Goal: Task Accomplishment & Management: Manage account settings

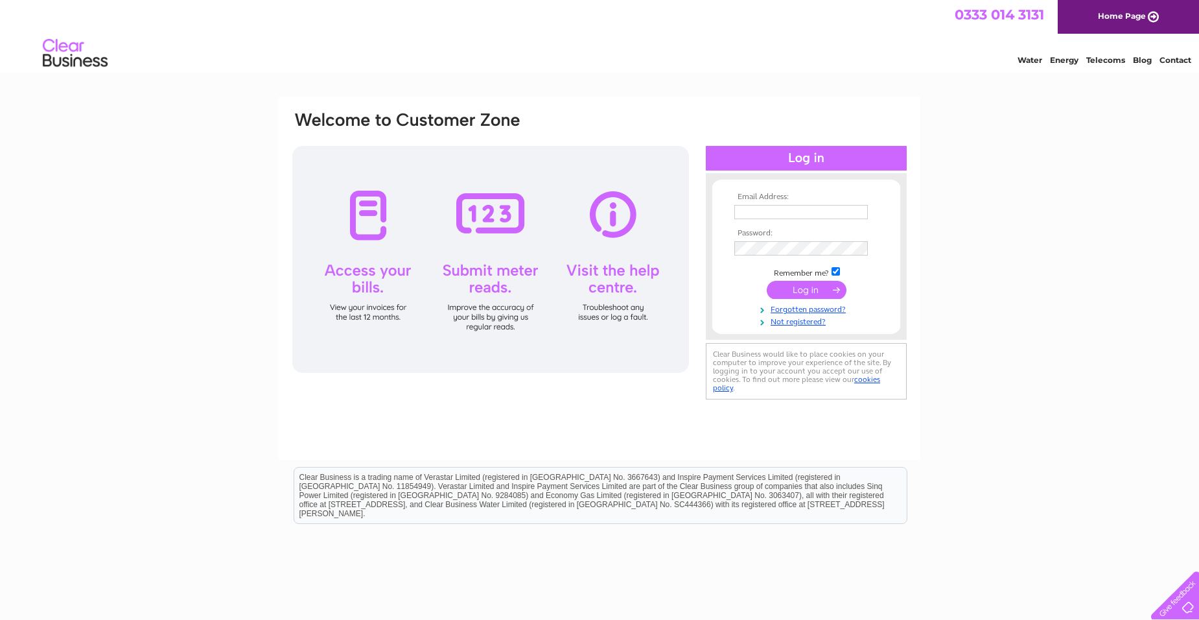
type input "[EMAIL_ADDRESS][DOMAIN_NAME]"
click at [801, 290] on input "submit" at bounding box center [807, 290] width 80 height 18
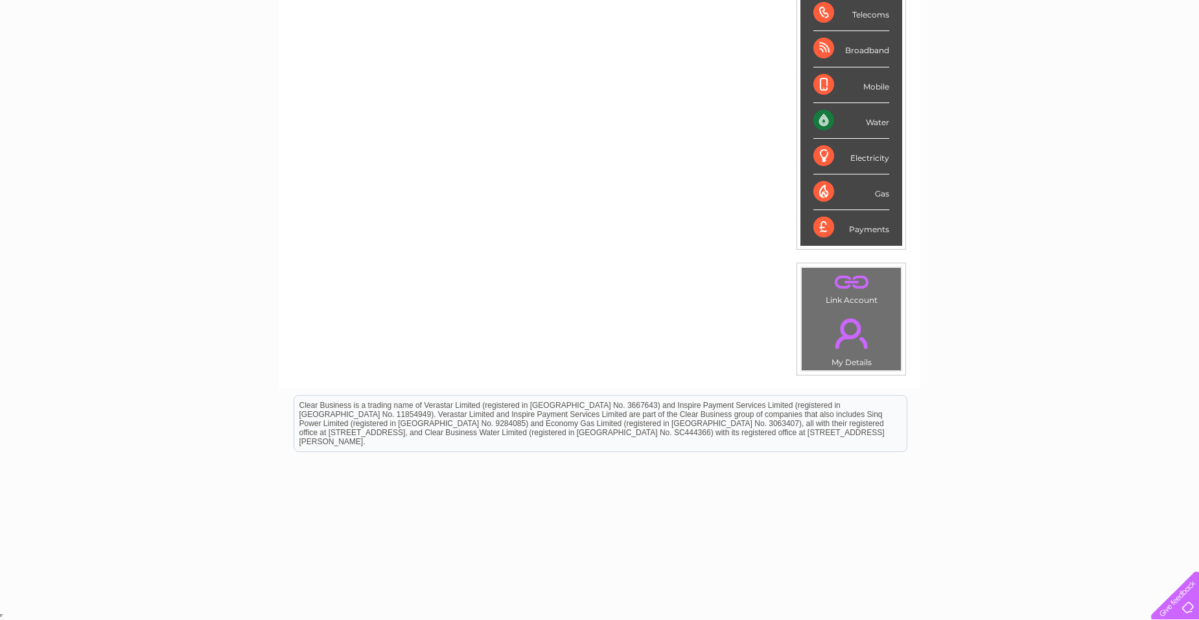
scroll to position [21, 0]
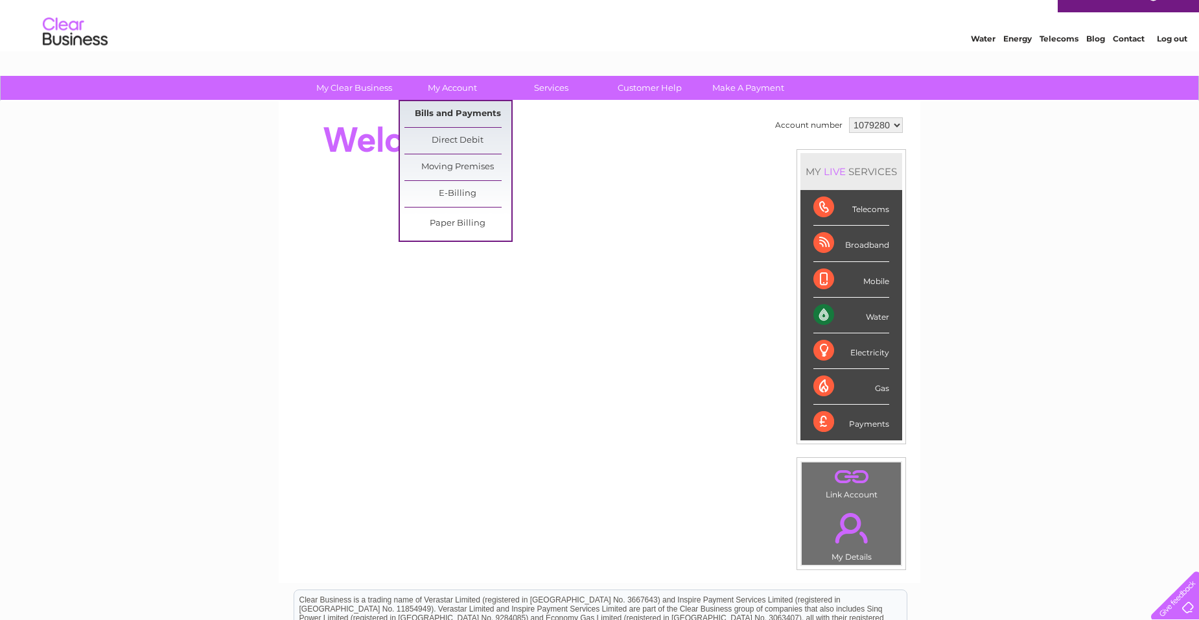
click at [456, 110] on link "Bills and Payments" at bounding box center [458, 114] width 107 height 26
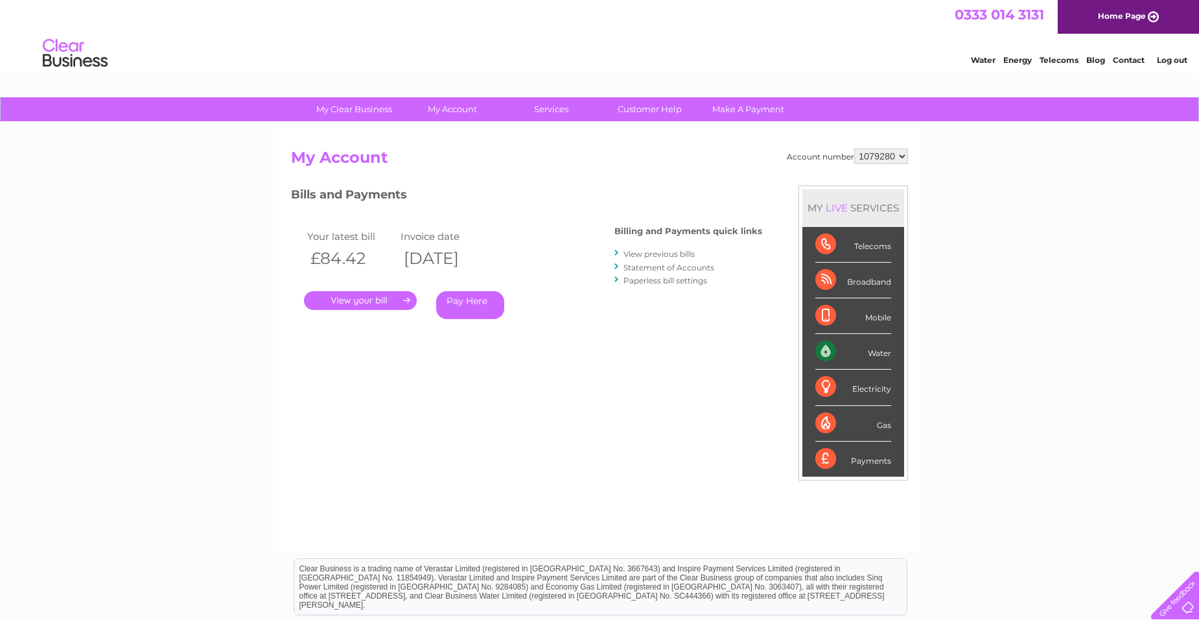
click at [357, 301] on link "." at bounding box center [360, 300] width 113 height 19
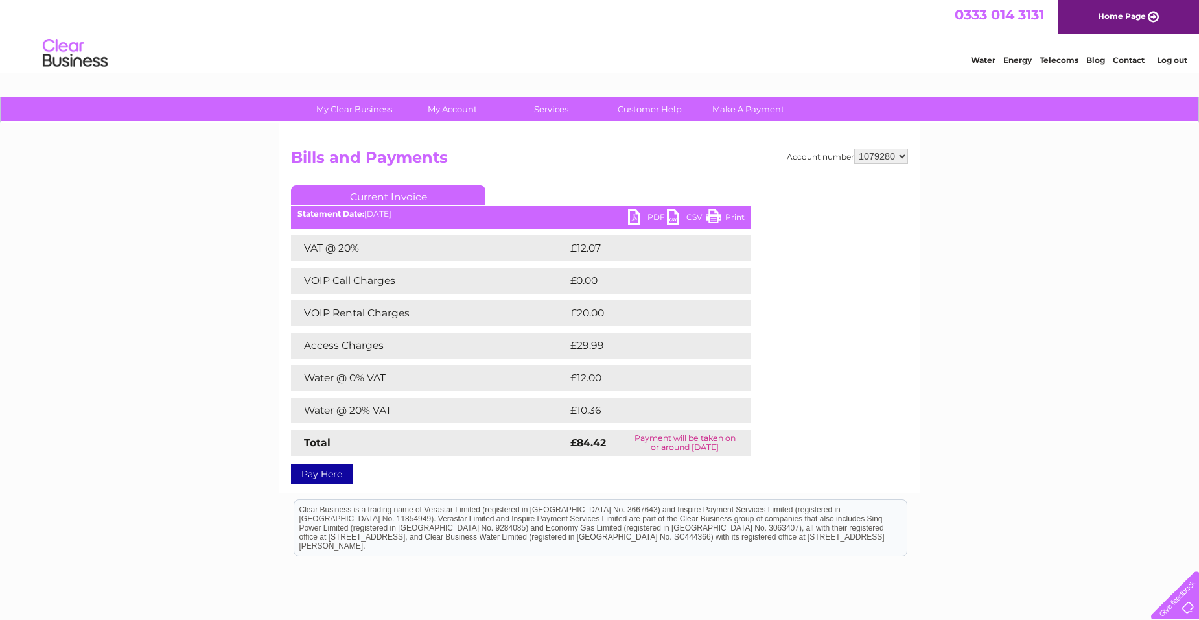
click at [636, 215] on link "PDF" at bounding box center [647, 218] width 39 height 19
